Goal: Information Seeking & Learning: Learn about a topic

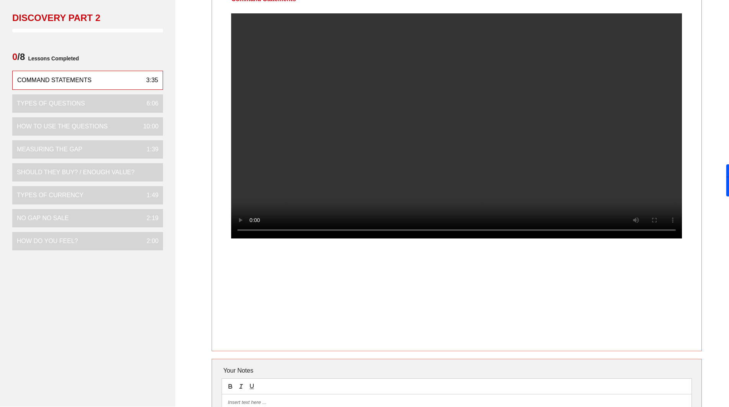
scroll to position [38, 0]
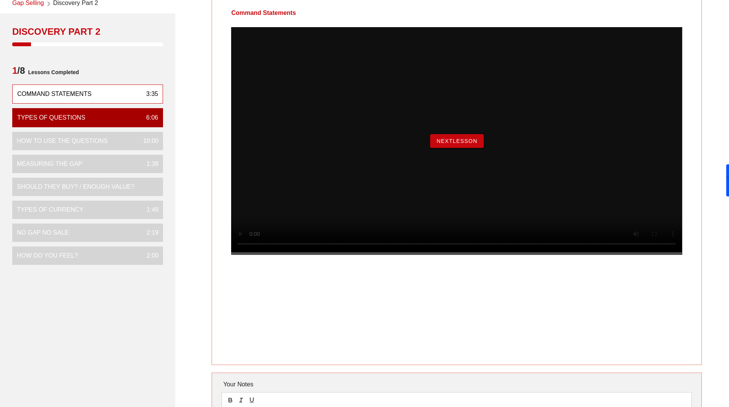
click at [462, 144] on span "NextLesson" at bounding box center [456, 141] width 41 height 6
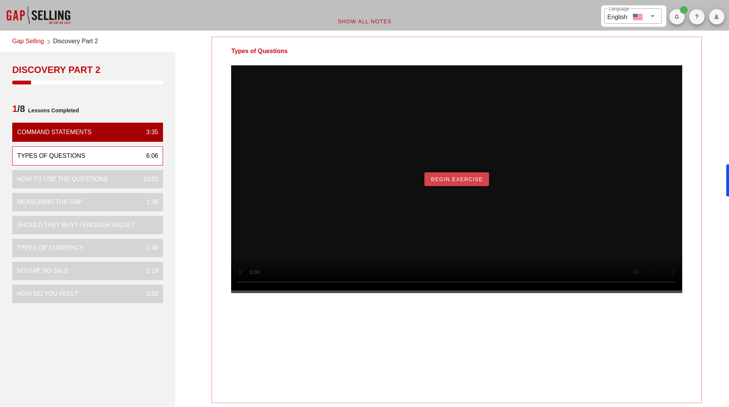
click at [444, 186] on button "Begin Exercise" at bounding box center [456, 180] width 65 height 14
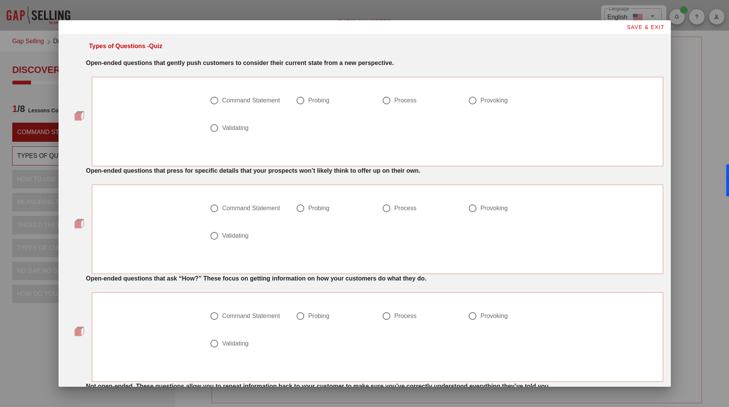
click at [237, 99] on div "Command Statement" at bounding box center [251, 101] width 58 height 8
radio input "true"
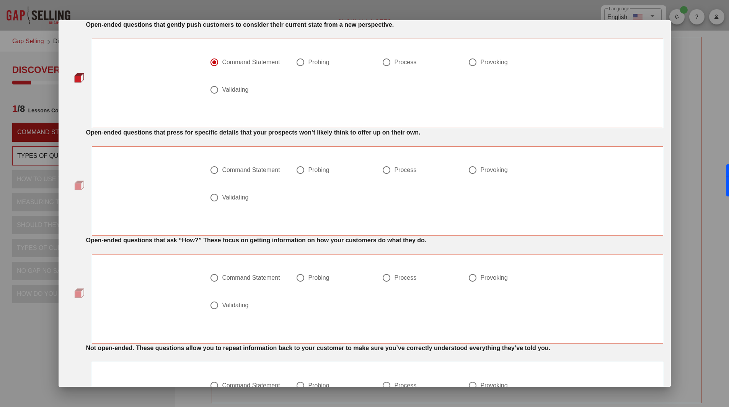
click at [409, 275] on div "Process" at bounding box center [405, 278] width 22 height 8
radio input "true"
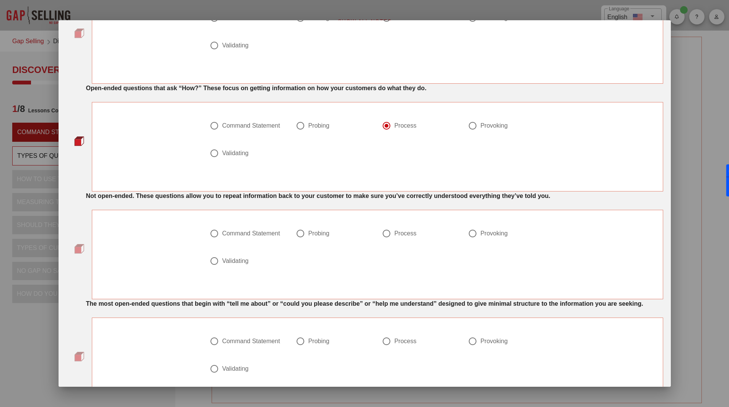
scroll to position [191, 0]
click at [241, 262] on div "Validating" at bounding box center [235, 261] width 26 height 8
radio input "true"
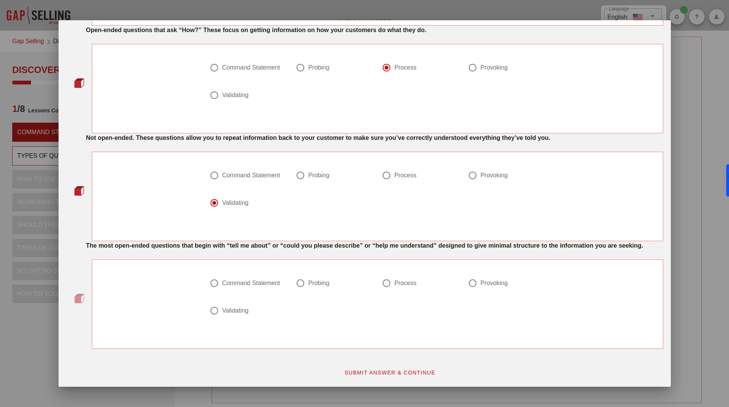
scroll to position [249, 0]
click at [262, 281] on div "Command Statement" at bounding box center [251, 283] width 58 height 8
radio input "true"
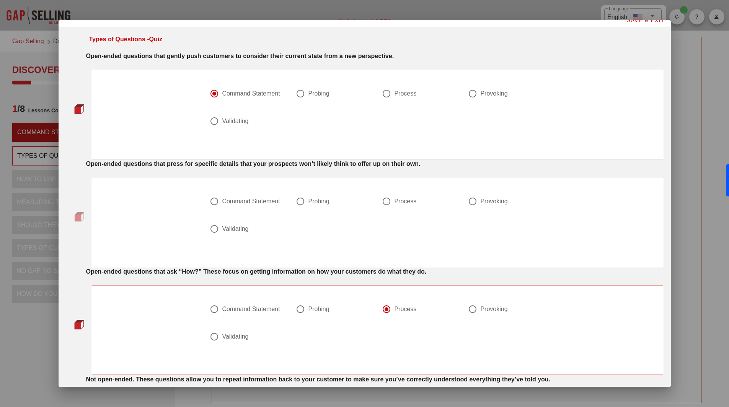
scroll to position [0, 0]
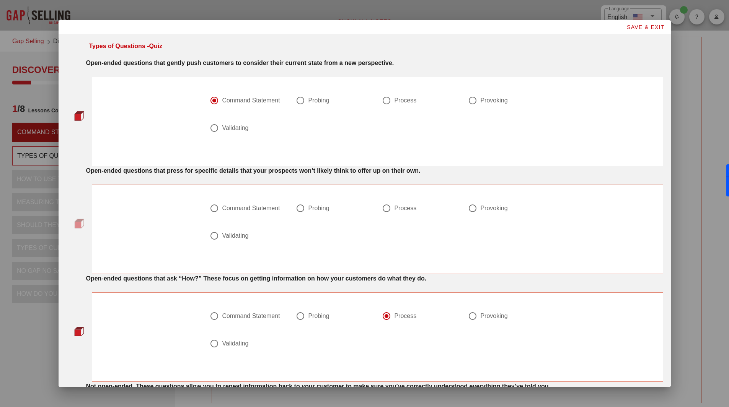
click at [316, 100] on div "Probing" at bounding box center [318, 101] width 21 height 8
radio input "false"
radio input "true"
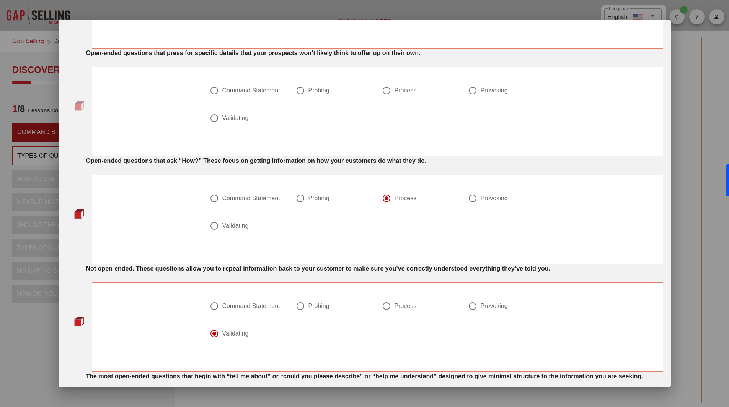
scroll to position [134, 0]
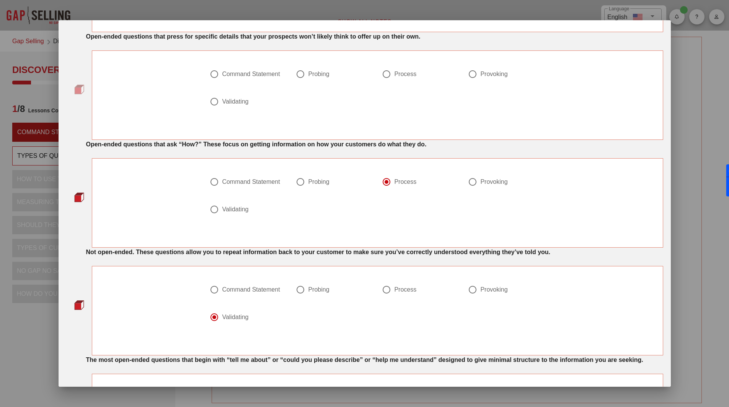
click at [497, 75] on div "Provoking" at bounding box center [493, 74] width 27 height 8
radio input "true"
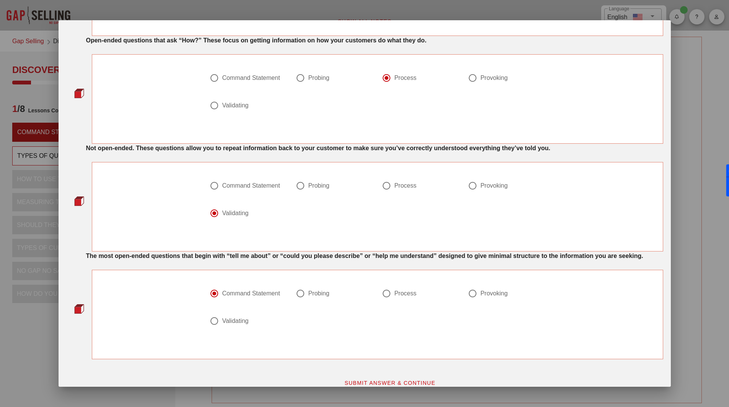
scroll to position [249, 0]
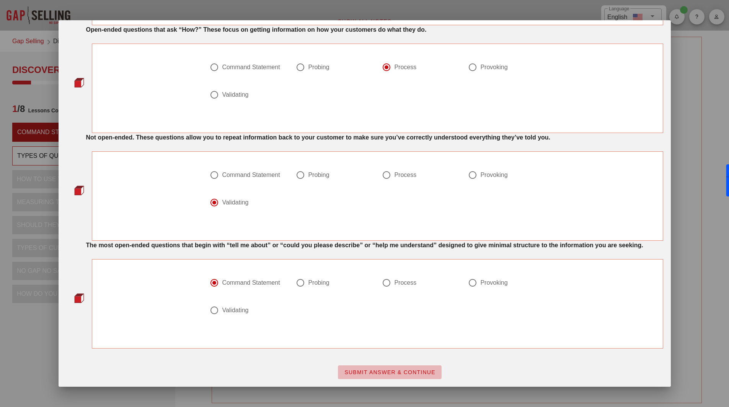
click at [401, 372] on span "SUBMIT ANSWER & CONTINUE" at bounding box center [389, 373] width 91 height 6
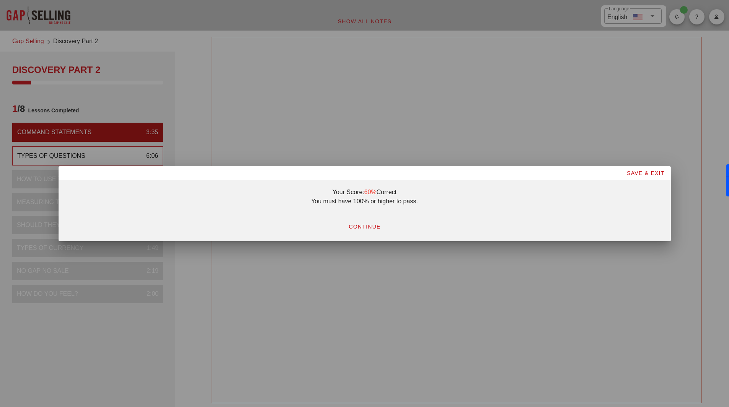
scroll to position [0, 0]
click at [364, 225] on span "CONTINUE" at bounding box center [364, 227] width 32 height 6
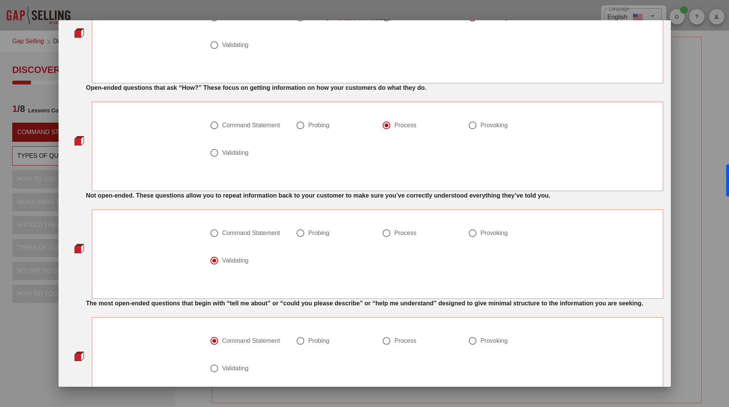
scroll to position [191, 0]
click at [209, 261] on div at bounding box center [214, 260] width 13 height 13
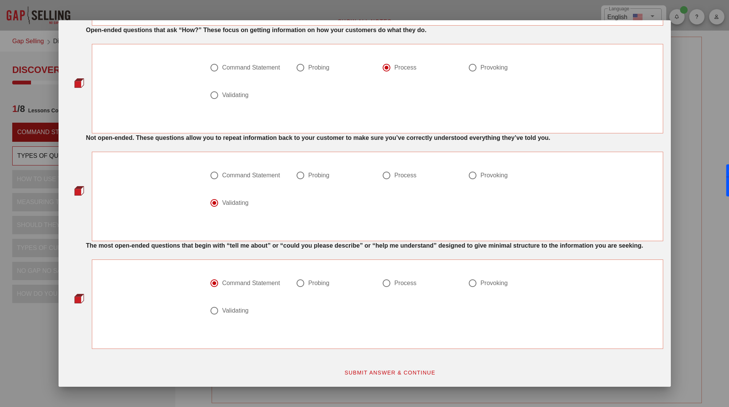
scroll to position [249, 0]
click at [218, 284] on div at bounding box center [214, 283] width 13 height 13
click at [216, 201] on div at bounding box center [214, 202] width 13 height 13
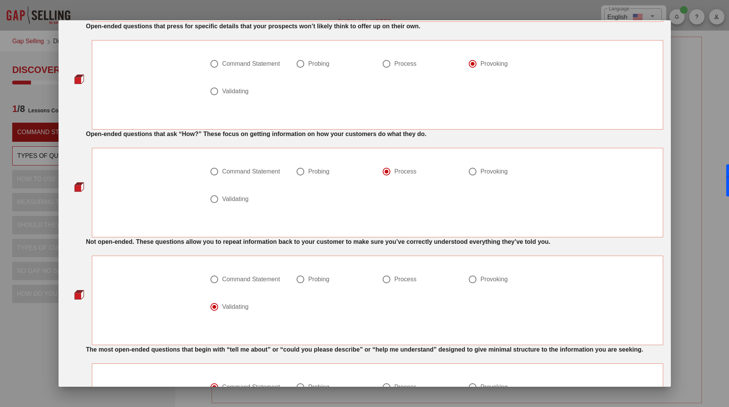
scroll to position [134, 0]
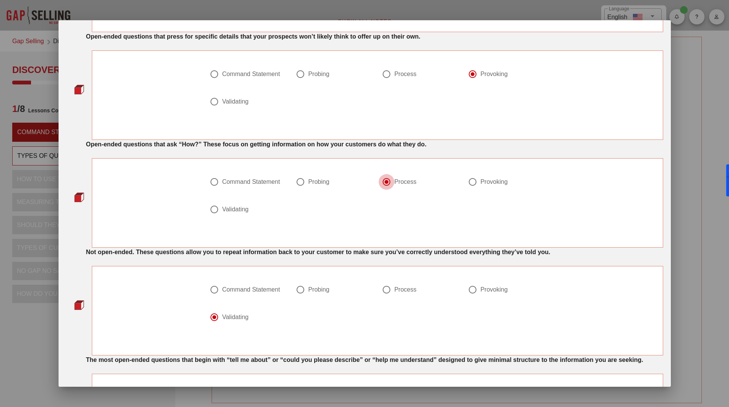
click at [383, 183] on div at bounding box center [386, 182] width 13 height 13
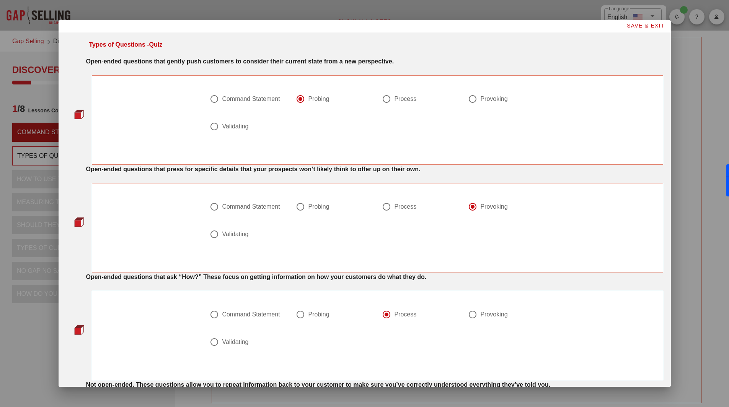
scroll to position [0, 0]
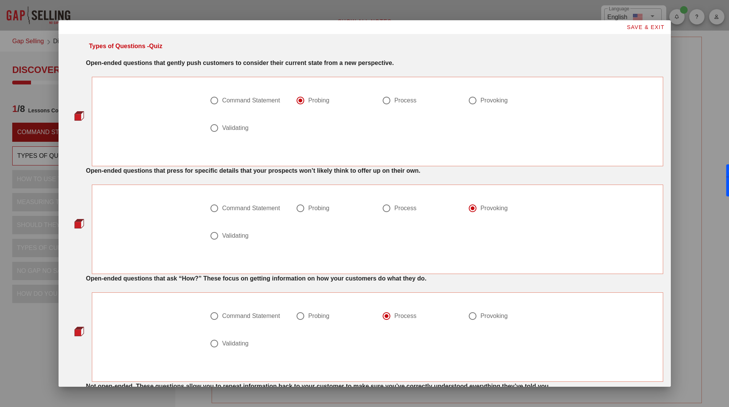
click at [468, 101] on div at bounding box center [472, 100] width 13 height 13
radio input "false"
radio input "true"
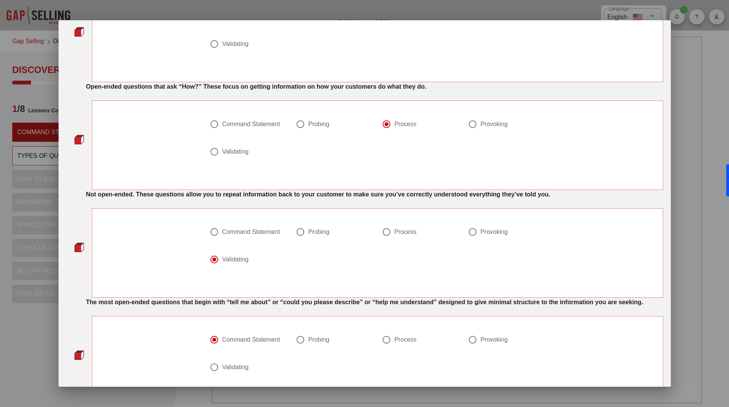
scroll to position [249, 0]
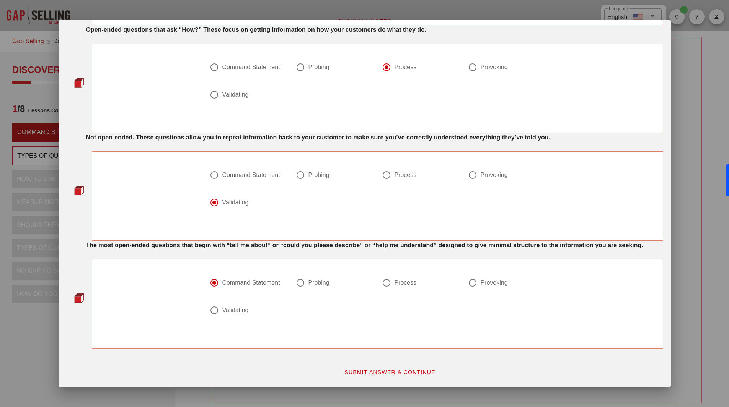
click at [374, 372] on span "SUBMIT ANSWER & CONTINUE" at bounding box center [389, 373] width 91 height 6
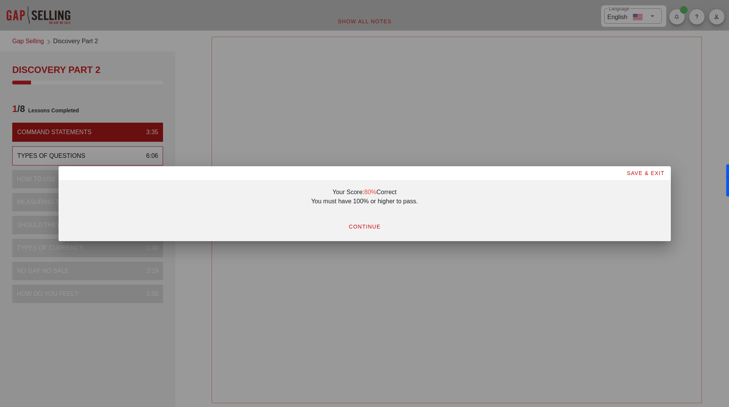
click at [363, 228] on span "CONTINUE" at bounding box center [364, 227] width 32 height 6
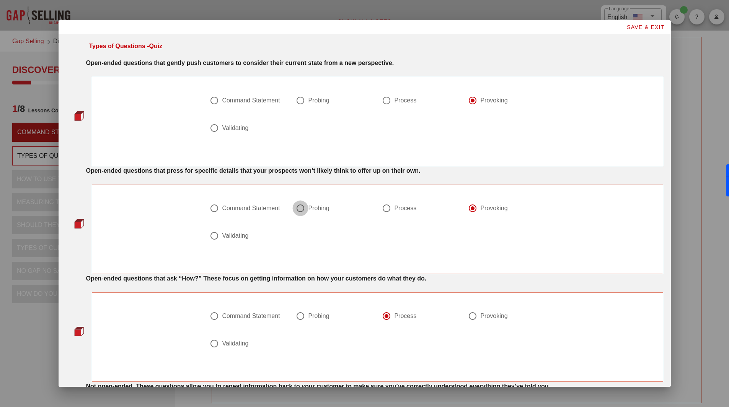
click at [299, 213] on div at bounding box center [300, 208] width 13 height 13
radio input "true"
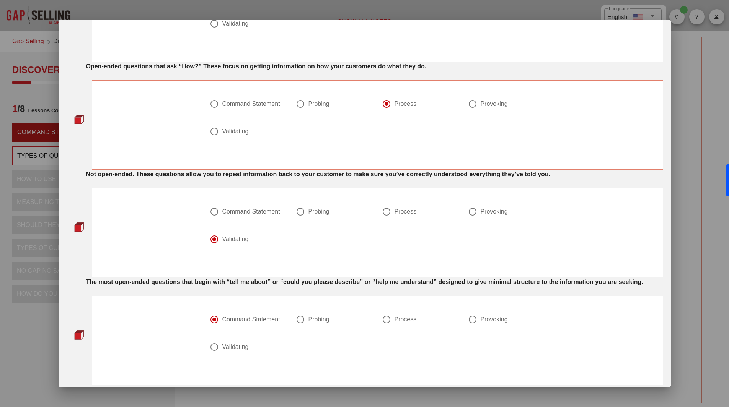
scroll to position [249, 0]
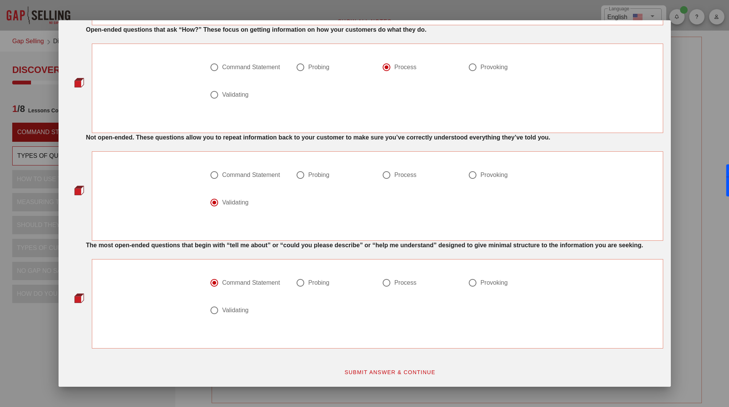
click at [372, 375] on span "SUBMIT ANSWER & CONTINUE" at bounding box center [389, 373] width 91 height 6
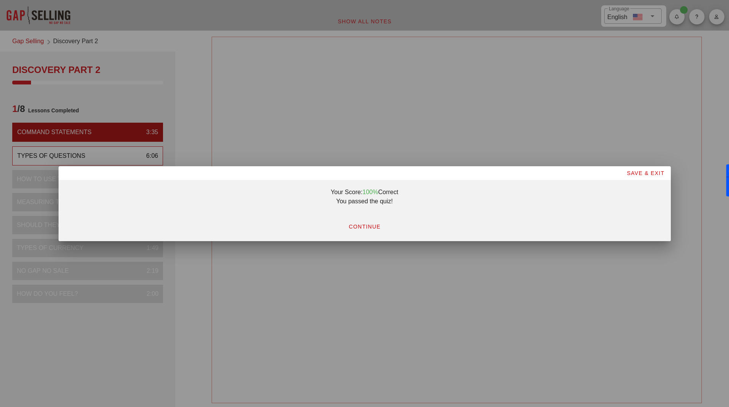
scroll to position [0, 0]
click at [372, 230] on button "CONTINUE" at bounding box center [364, 227] width 44 height 14
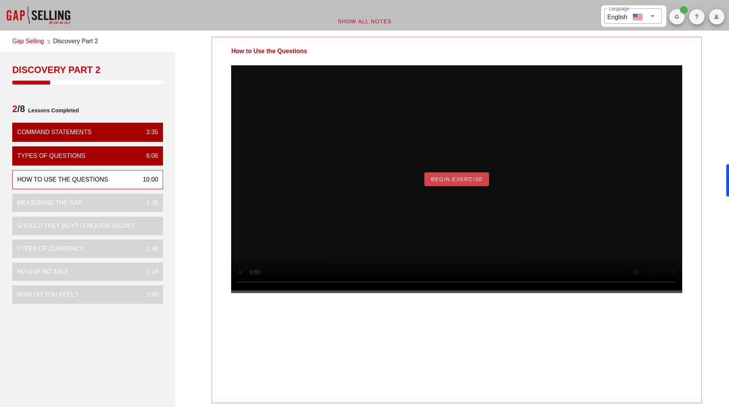
click at [461, 183] on span "Begin Exercise" at bounding box center [456, 179] width 52 height 6
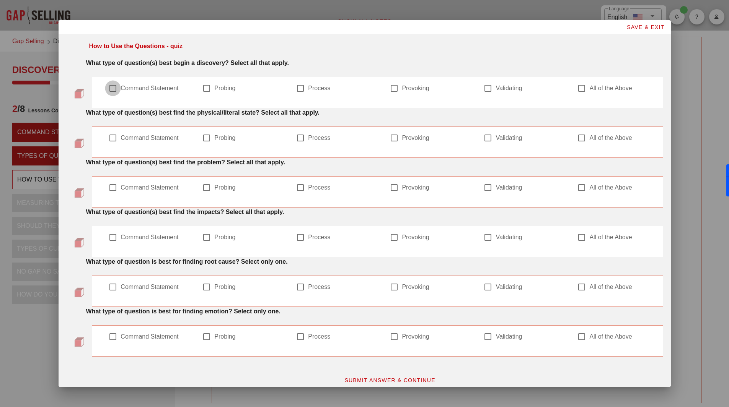
click at [114, 93] on div at bounding box center [112, 88] width 13 height 13
checkbox input "true"
click at [206, 89] on div at bounding box center [206, 88] width 13 height 13
click at [204, 90] on div at bounding box center [206, 88] width 13 height 13
checkbox input "false"
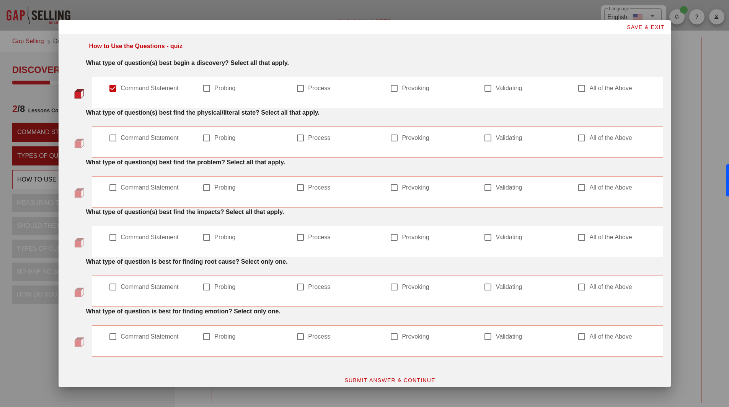
click at [118, 140] on div at bounding box center [112, 138] width 13 height 13
checkbox input "true"
click at [201, 135] on div at bounding box center [206, 138] width 13 height 13
checkbox input "true"
click at [200, 186] on div at bounding box center [206, 187] width 13 height 13
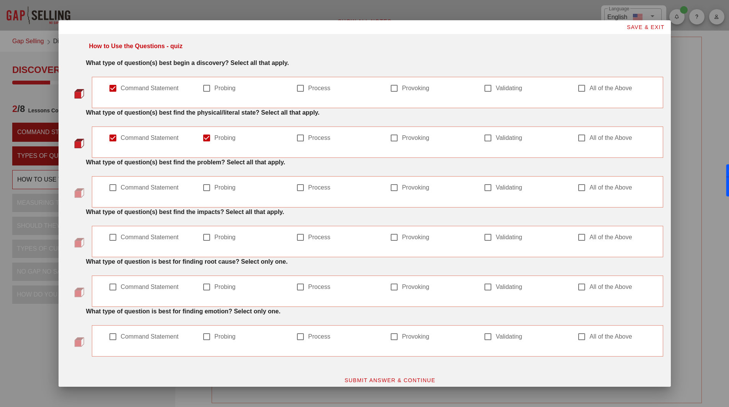
checkbox input "true"
click at [302, 187] on div at bounding box center [300, 187] width 13 height 13
checkbox input "true"
click at [396, 187] on div at bounding box center [394, 187] width 13 height 13
checkbox input "true"
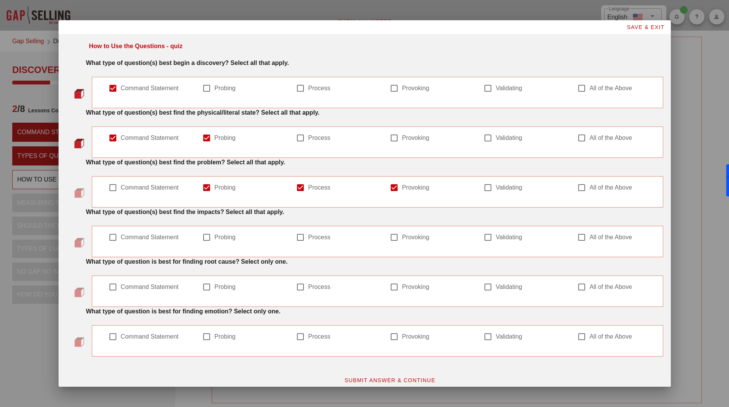
click at [491, 187] on div at bounding box center [487, 187] width 13 height 13
checkbox input "true"
click at [229, 238] on label "Probing" at bounding box center [246, 238] width 65 height 8
checkbox input "true"
click at [411, 240] on label "Provoking" at bounding box center [434, 238] width 65 height 8
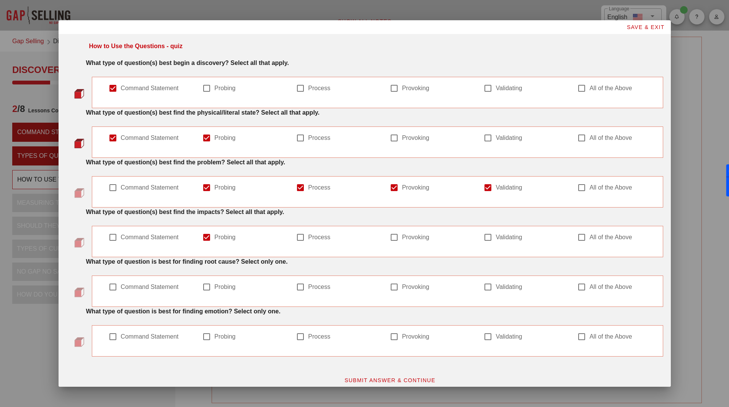
checkbox input "true"
click at [326, 287] on label "Process" at bounding box center [340, 288] width 65 height 8
checkbox input "true"
click at [506, 340] on label "Validating" at bounding box center [527, 337] width 65 height 8
checkbox input "true"
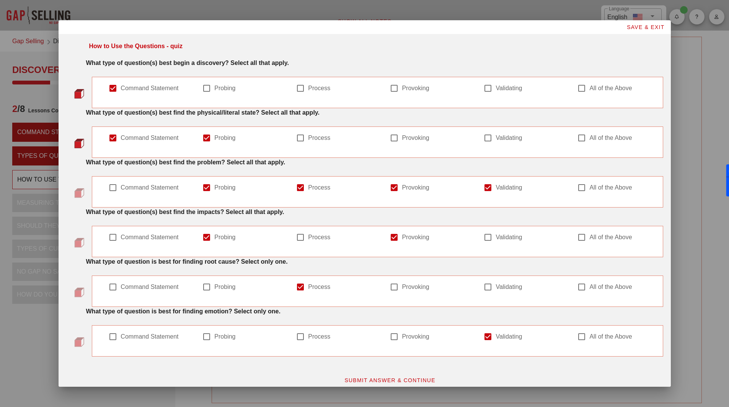
click at [380, 380] on span "SUBMIT ANSWER & CONTINUE" at bounding box center [389, 381] width 91 height 6
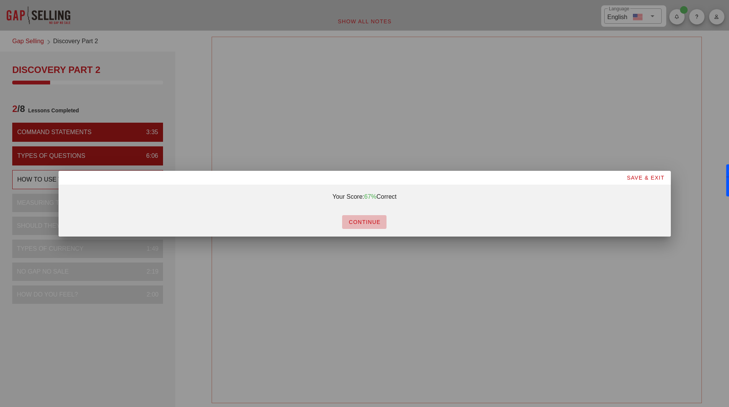
click at [360, 222] on span "CONTINUE" at bounding box center [364, 222] width 32 height 6
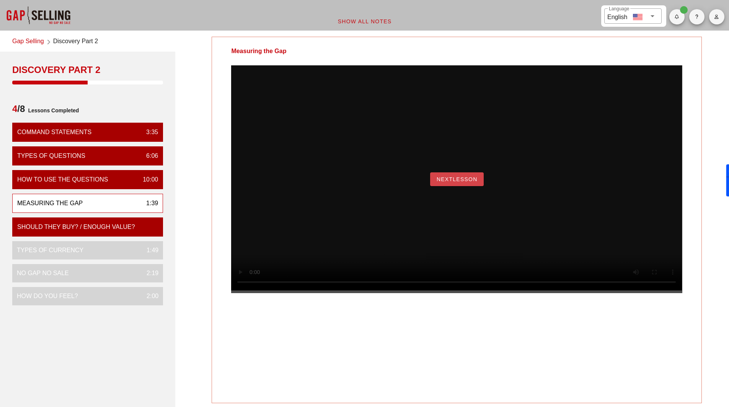
click at [465, 186] on button "NextLesson" at bounding box center [457, 180] width 54 height 14
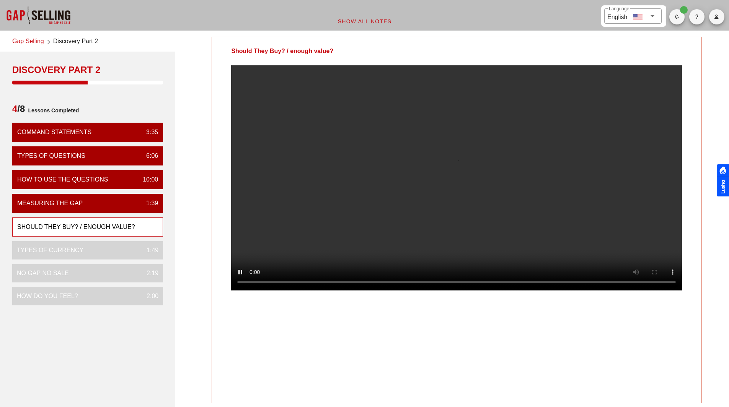
scroll to position [38, 0]
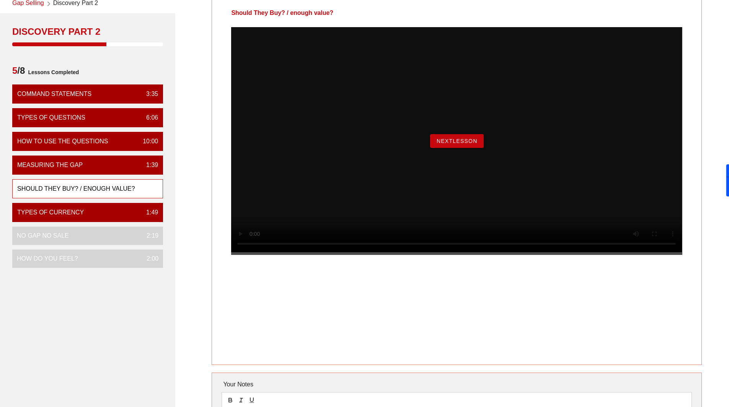
click at [443, 144] on span "NextLesson" at bounding box center [456, 141] width 41 height 6
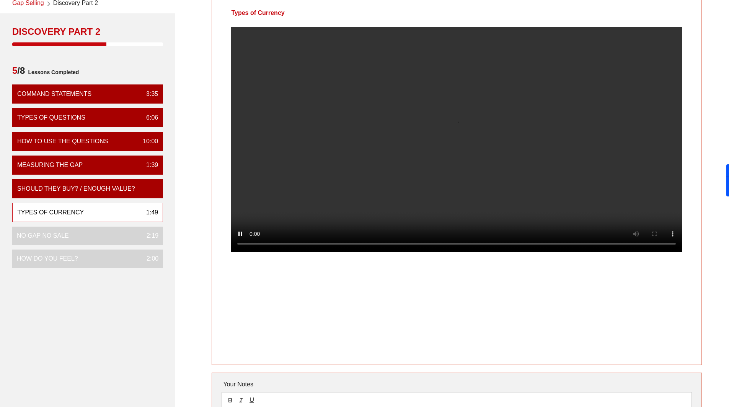
scroll to position [0, 0]
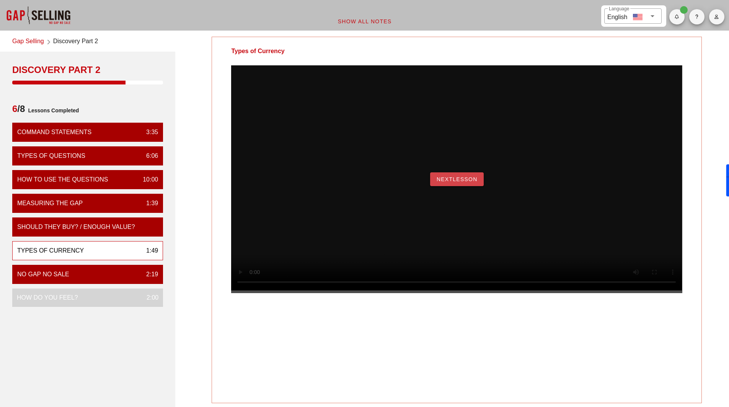
click at [469, 186] on button "NextLesson" at bounding box center [457, 180] width 54 height 14
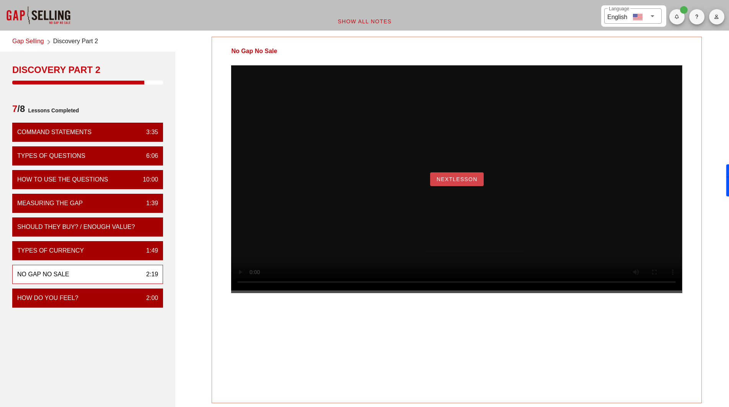
click at [458, 183] on span "NextLesson" at bounding box center [456, 179] width 41 height 6
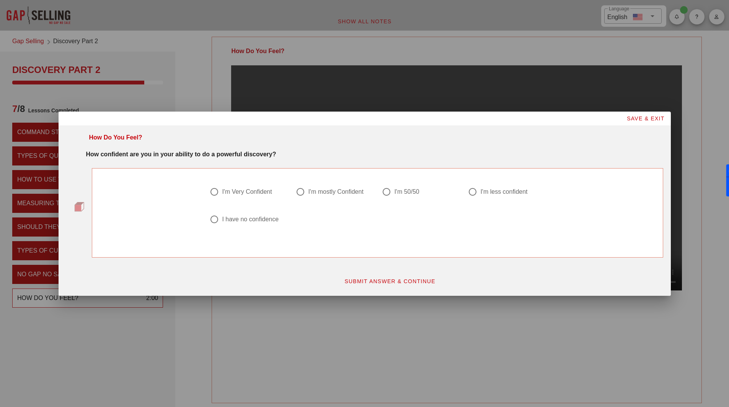
click at [397, 191] on div "I'm 50/50" at bounding box center [406, 192] width 25 height 8
radio input "true"
click at [415, 283] on span "SUBMIT ANSWER & CONTINUE" at bounding box center [389, 282] width 91 height 6
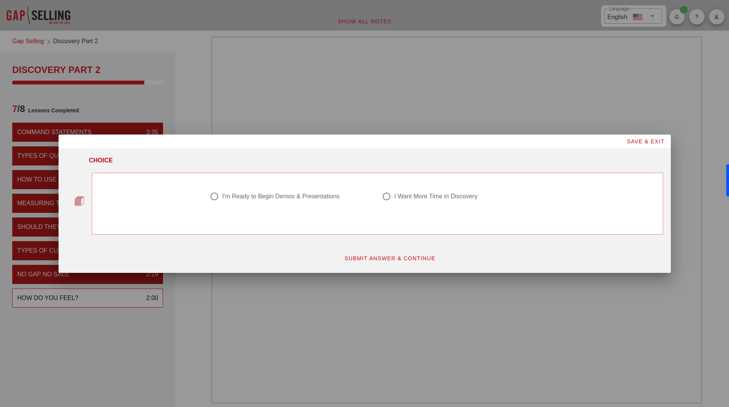
click at [439, 197] on div "I Want More Time in Discovery" at bounding box center [435, 197] width 83 height 8
radio input "true"
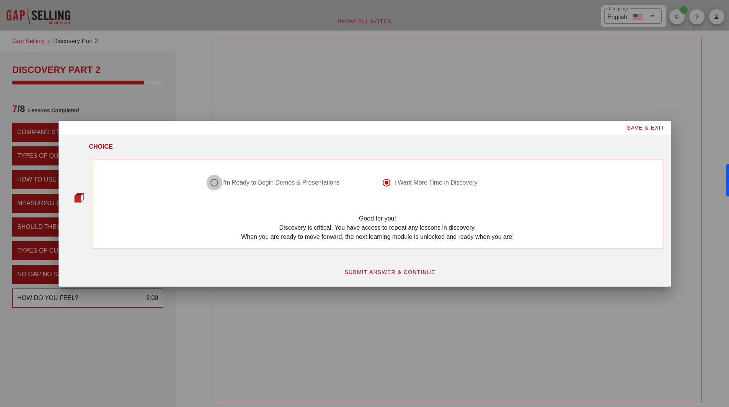
click at [218, 184] on div at bounding box center [214, 182] width 13 height 13
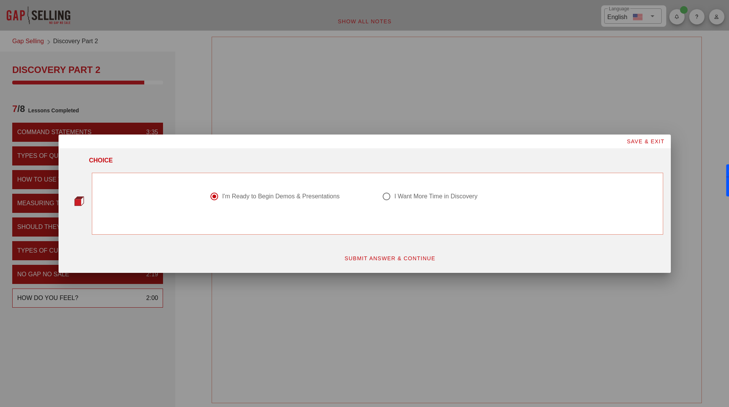
click at [407, 196] on div "I Want More Time in Discovery" at bounding box center [435, 197] width 83 height 8
radio input "false"
radio input "true"
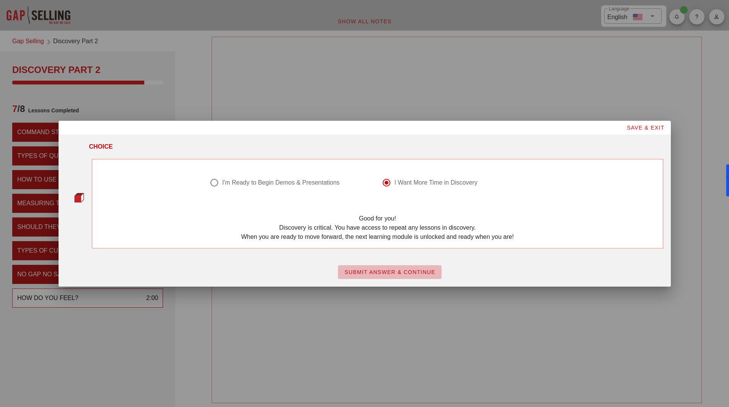
click at [383, 272] on span "SUBMIT ANSWER & CONTINUE" at bounding box center [389, 272] width 91 height 6
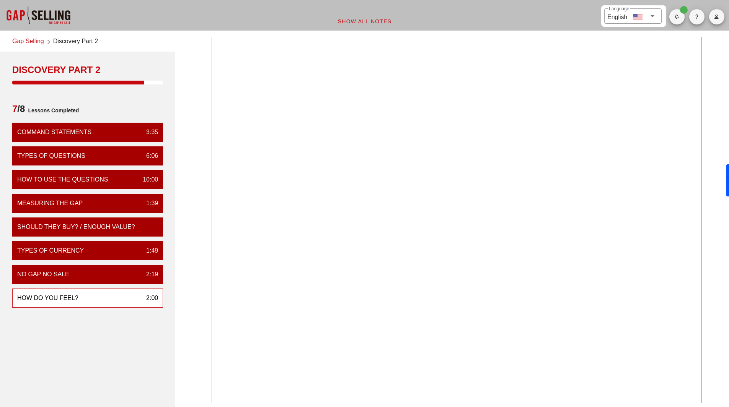
click at [58, 300] on div "How Do You Feel?" at bounding box center [47, 298] width 61 height 9
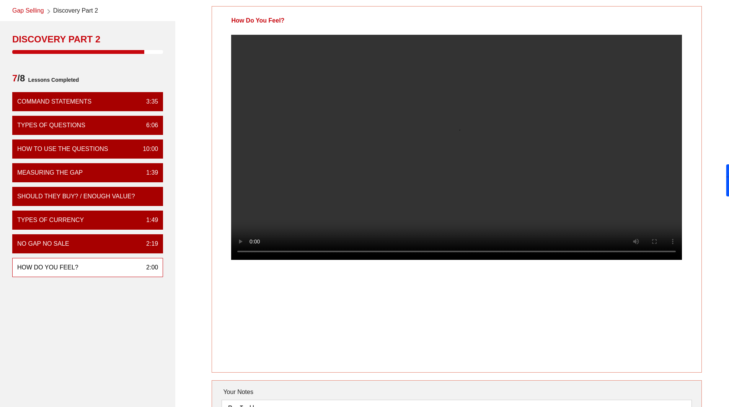
scroll to position [75, 0]
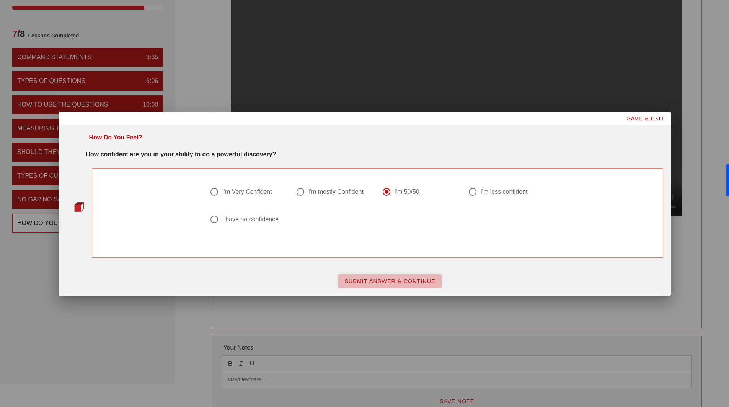
click at [418, 279] on span "SUBMIT ANSWER & CONTINUE" at bounding box center [389, 282] width 91 height 6
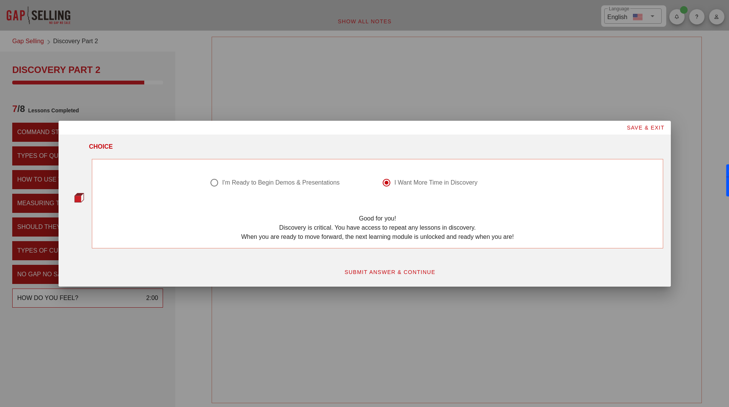
click at [407, 274] on span "SUBMIT ANSWER & CONTINUE" at bounding box center [389, 272] width 91 height 6
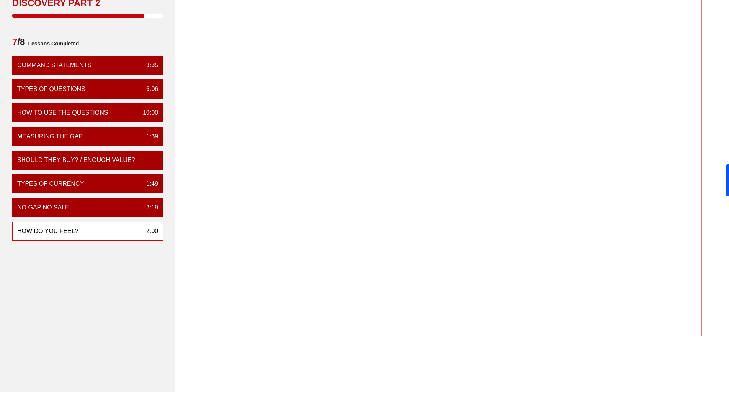
scroll to position [166, 0]
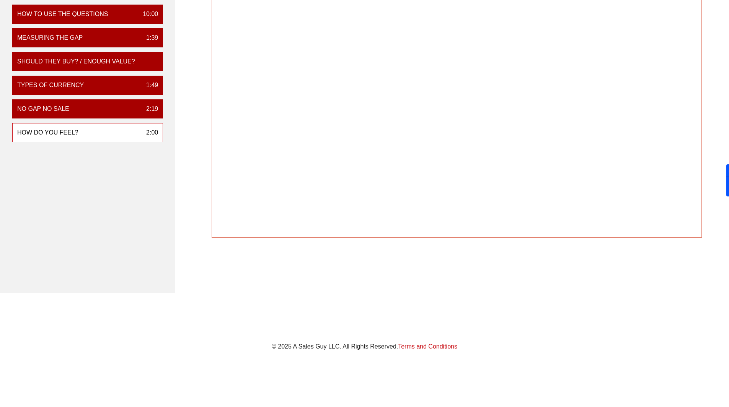
click at [208, 268] on div at bounding box center [457, 79] width 554 height 427
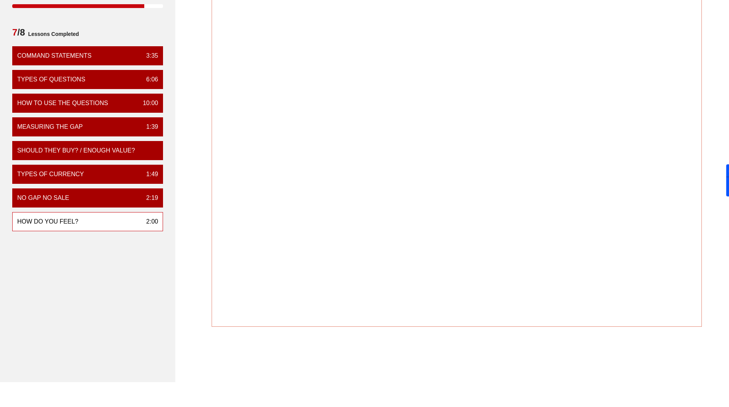
scroll to position [0, 0]
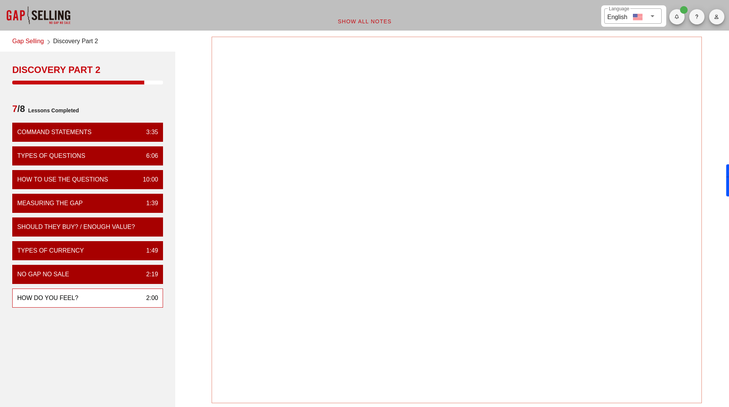
click at [56, 299] on div "How Do You Feel?" at bounding box center [47, 298] width 61 height 9
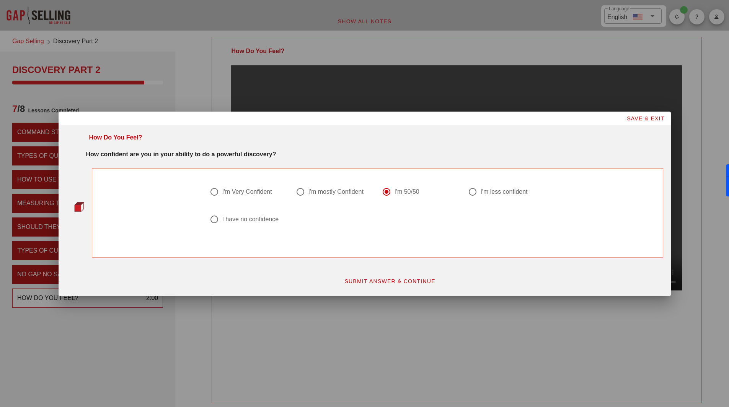
click at [342, 192] on div "I'm mostly Confident" at bounding box center [335, 192] width 55 height 8
radio input "true"
click at [401, 286] on button "SUBMIT ANSWER & CONTINUE" at bounding box center [390, 282] width 104 height 14
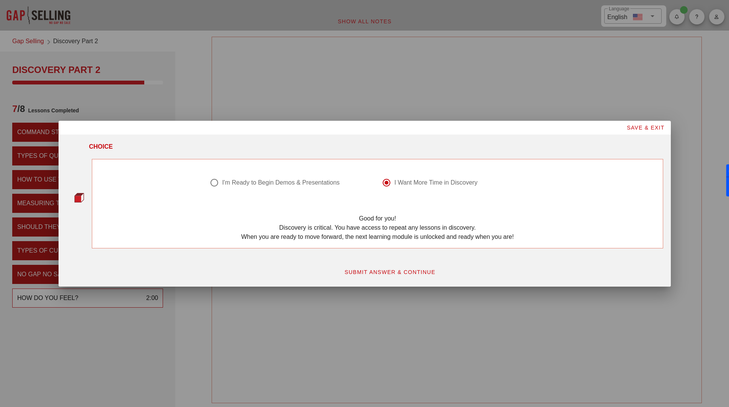
click at [301, 183] on div "I'm Ready to Begin Demos & Presentations" at bounding box center [280, 183] width 117 height 8
radio input "true"
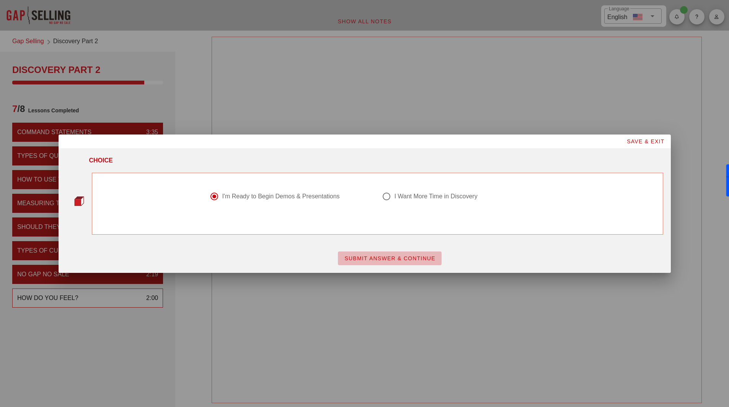
click at [368, 260] on span "SUBMIT ANSWER & CONTINUE" at bounding box center [389, 259] width 91 height 6
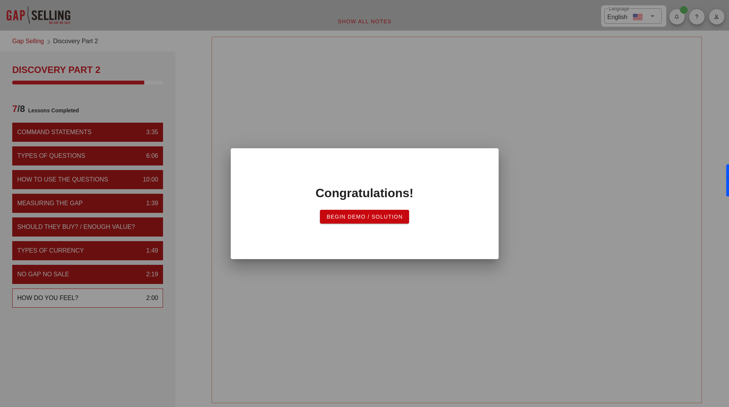
click at [373, 217] on span "Begin Demo / Solution" at bounding box center [364, 217] width 77 height 6
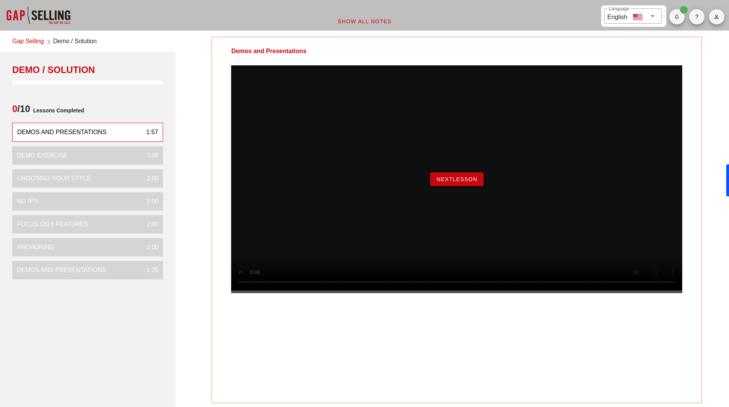
click at [476, 186] on button "NextLesson" at bounding box center [457, 180] width 54 height 14
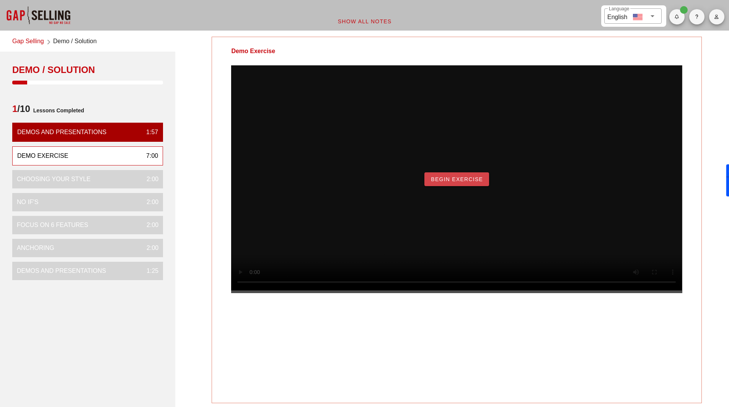
click at [467, 183] on span "Begin Exercise" at bounding box center [456, 179] width 52 height 6
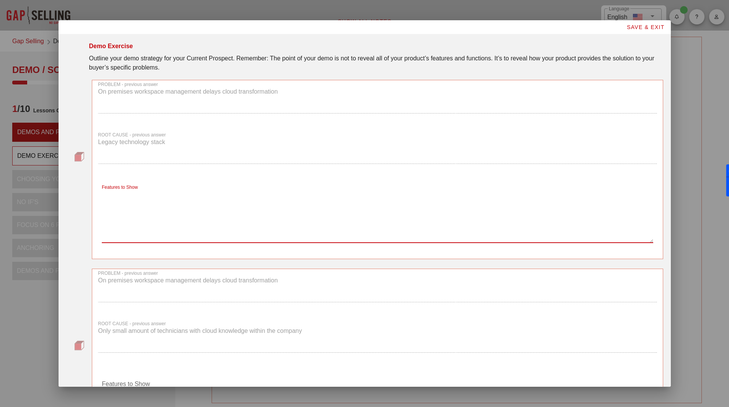
click at [143, 202] on textarea "Features to Show" at bounding box center [377, 216] width 551 height 54
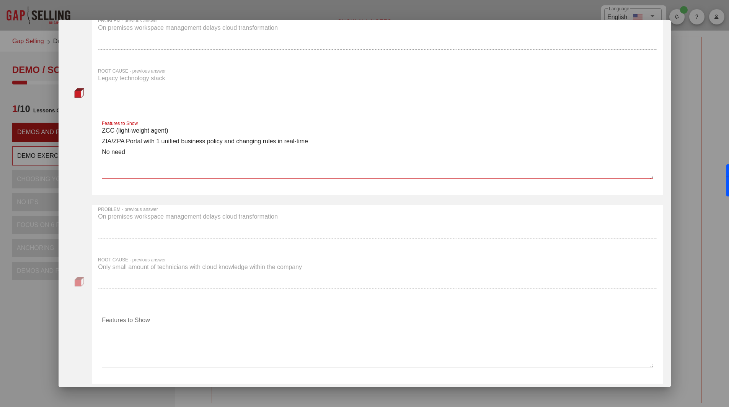
scroll to position [77, 0]
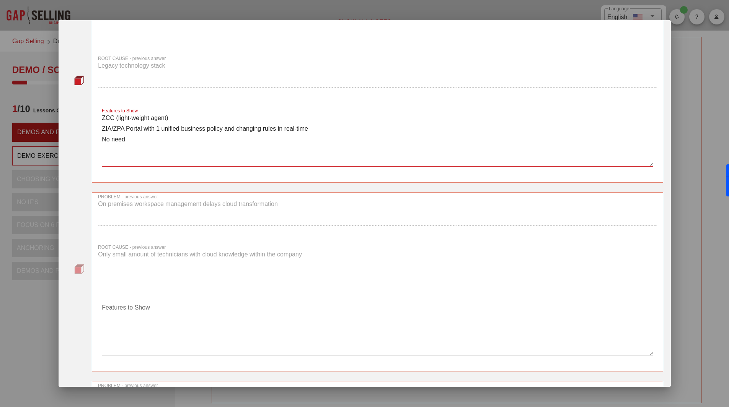
drag, startPoint x: 318, startPoint y: 128, endPoint x: 89, endPoint y: 132, distance: 228.8
click at [89, 132] on div "PROBLEM - previous answer On premises workspace management delays cloud transfo…" at bounding box center [364, 97] width 597 height 189
type textarea "ZCC (light-weight agent) No need"
click at [170, 329] on textarea "Features to Show" at bounding box center [377, 329] width 551 height 54
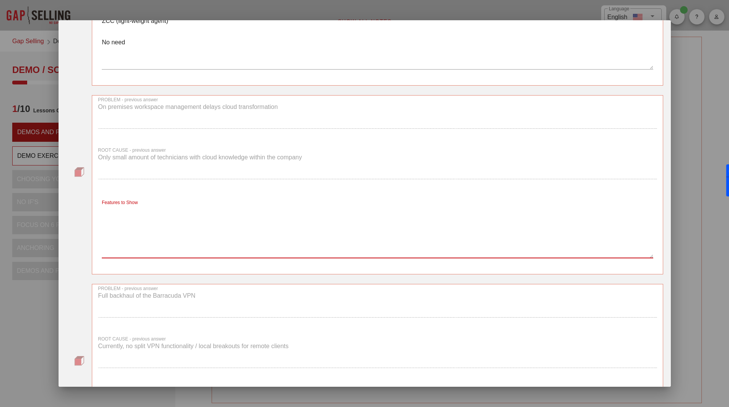
scroll to position [153, 0]
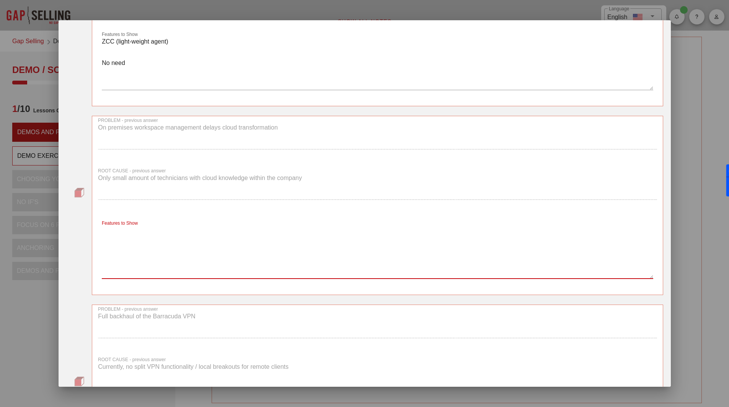
paste textarea "ZIA/ZPA Portal with 1 unified business policy and changing rules in real-time"
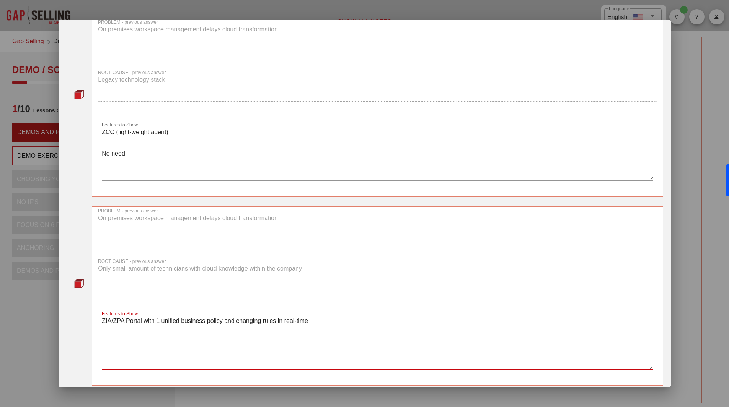
scroll to position [38, 0]
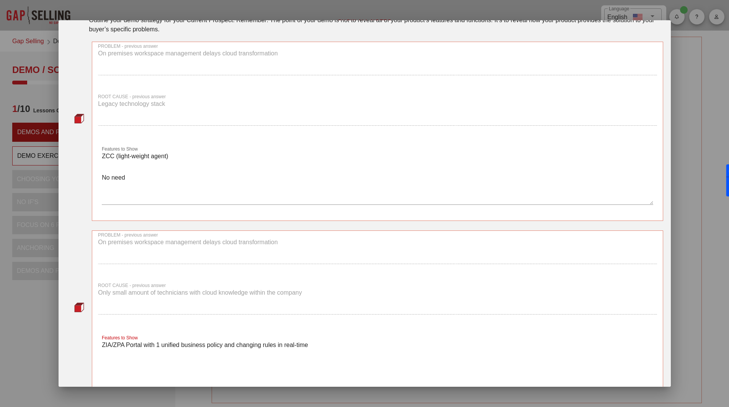
type textarea "ZIA/ZPA Portal with 1 unified business policy and changing rules in real-time"
drag, startPoint x: 132, startPoint y: 182, endPoint x: 88, endPoint y: 182, distance: 44.4
click at [88, 182] on div "PROBLEM - previous answer On premises workspace management delays cloud transfo…" at bounding box center [364, 136] width 597 height 189
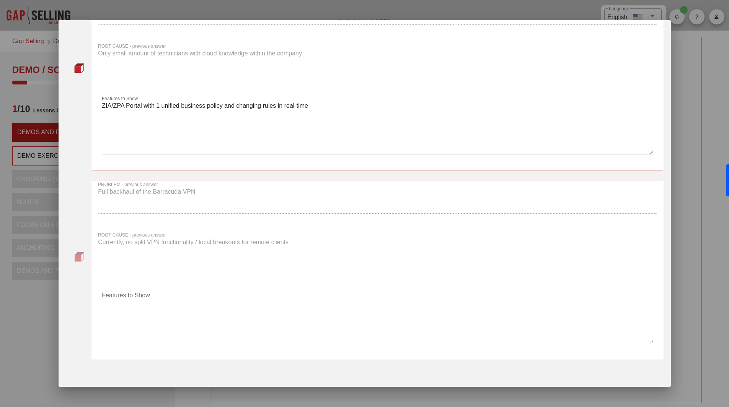
scroll to position [298, 0]
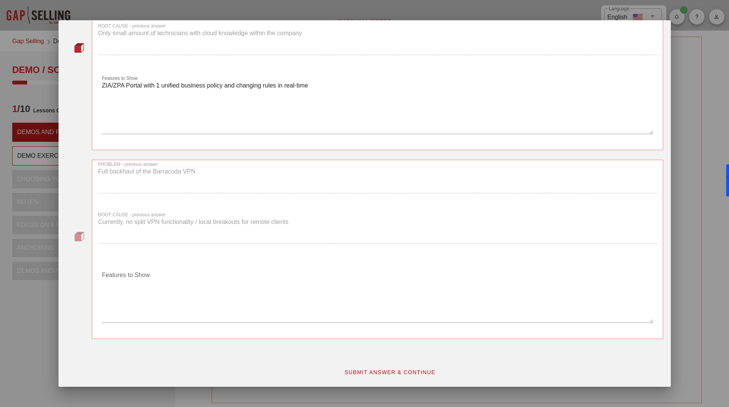
type textarea "ZCC (light-weight agent)"
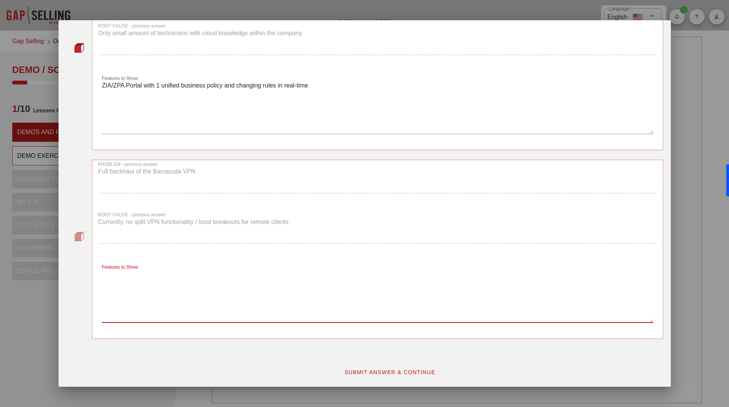
click at [166, 294] on textarea "Features to Show" at bounding box center [377, 296] width 551 height 54
paste textarea "No need"
drag, startPoint x: 151, startPoint y: 273, endPoint x: 67, endPoint y: 272, distance: 84.6
click at [67, 272] on div "PROBLEM - previous answer Full backhaul of the Barracuda VPN ROOT CAUSE - previ…" at bounding box center [364, 254] width 597 height 189
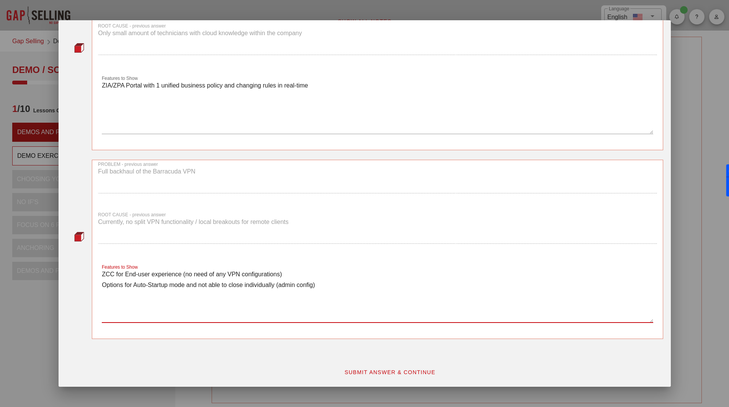
type textarea "ZCC for End-user experience (no need of any VPN configurations) Options for Aut…"
click at [390, 371] on span "SUBMIT ANSWER & CONTINUE" at bounding box center [389, 373] width 91 height 6
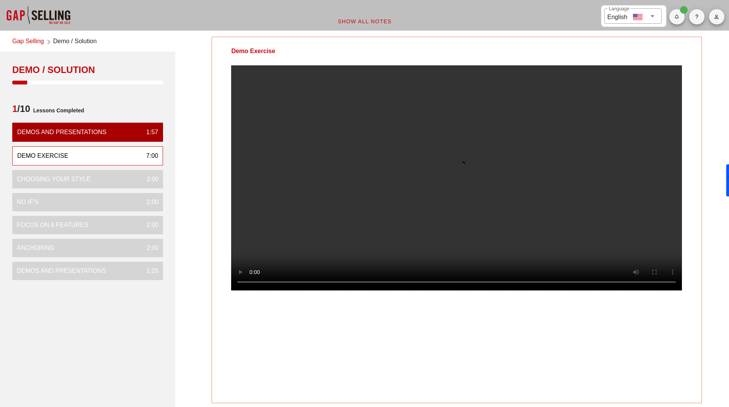
scroll to position [0, 0]
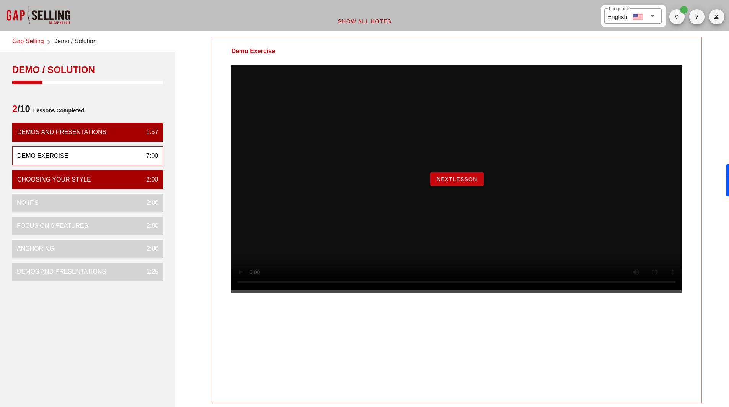
click at [455, 183] on span "NextLesson" at bounding box center [456, 179] width 41 height 6
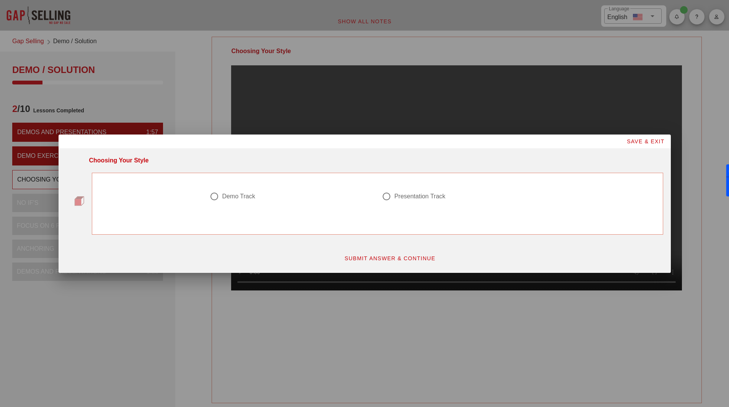
click at [399, 197] on div "Presentation Track" at bounding box center [419, 197] width 51 height 8
radio input "true"
click at [401, 261] on span "SUBMIT ANSWER & CONTINUE" at bounding box center [389, 259] width 91 height 6
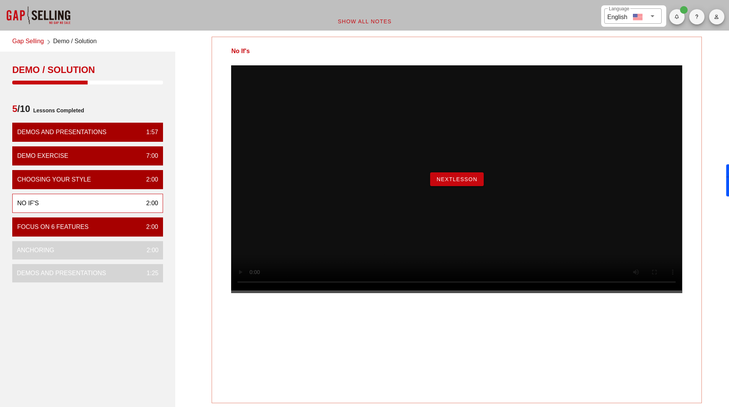
click at [454, 186] on button "NextLesson" at bounding box center [457, 180] width 54 height 14
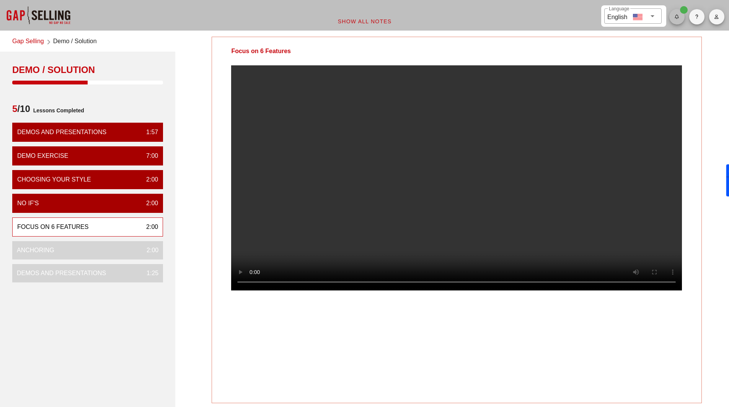
click at [678, 20] on button "button" at bounding box center [676, 16] width 15 height 15
click at [712, 134] on div "Focus on 6 Features Your Notes Save Note Show All Notes" at bounding box center [457, 276] width 554 height 489
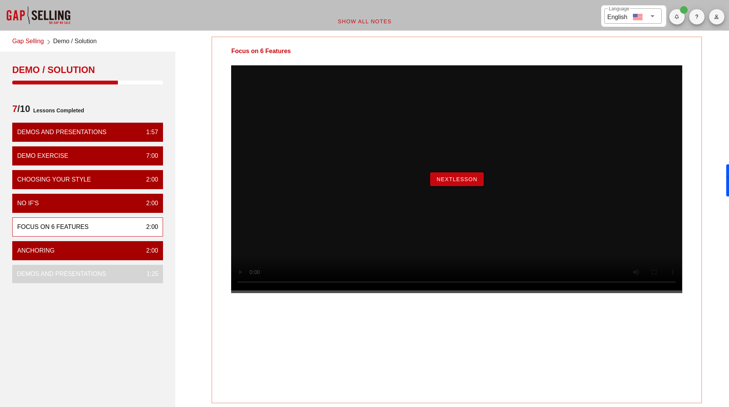
click at [461, 186] on button "NextLesson" at bounding box center [457, 180] width 54 height 14
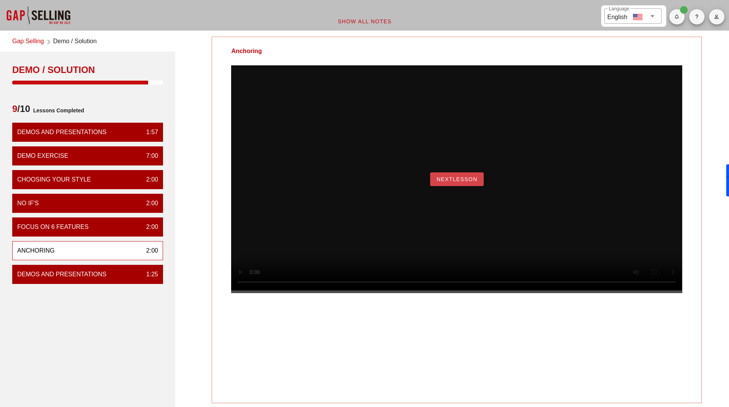
click at [451, 183] on span "NextLesson" at bounding box center [456, 179] width 41 height 6
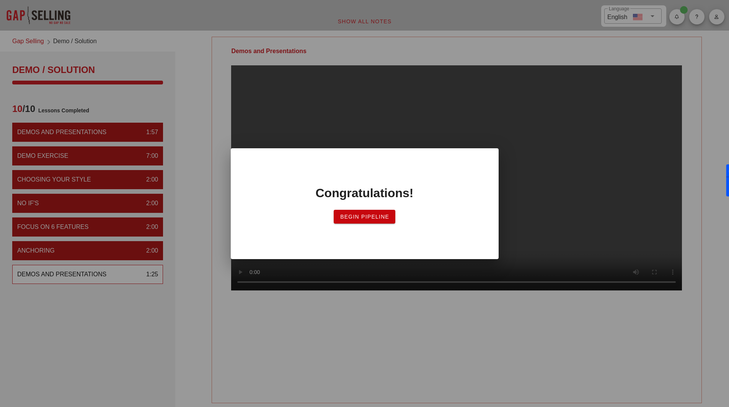
click at [368, 216] on span "Begin Pipeline" at bounding box center [364, 217] width 49 height 6
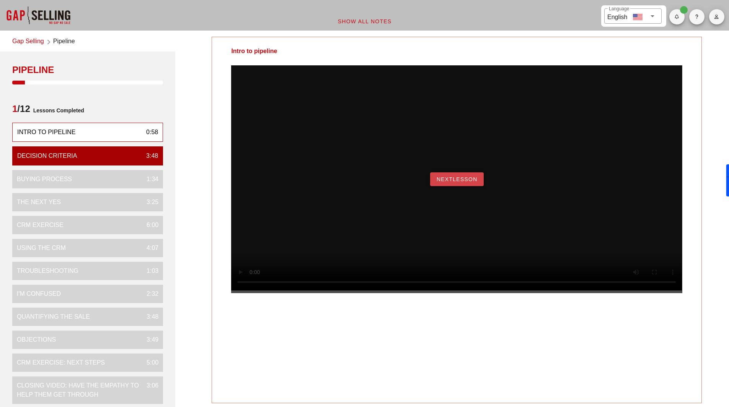
click at [456, 183] on span "NextLesson" at bounding box center [456, 179] width 41 height 6
